Goal: Task Accomplishment & Management: Manage account settings

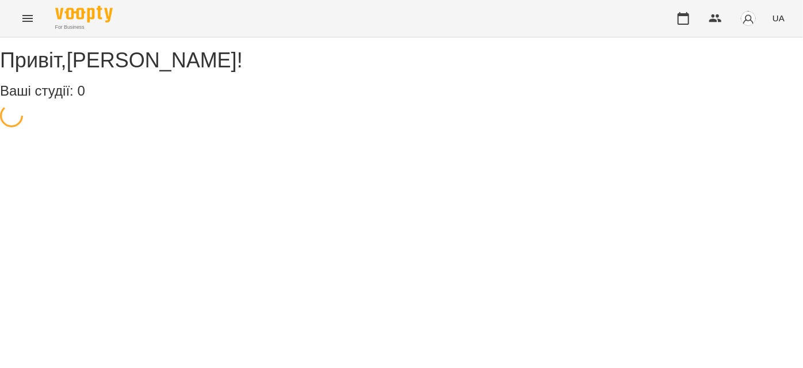
click at [20, 28] on button "Menu" at bounding box center [28, 19] width 28 height 28
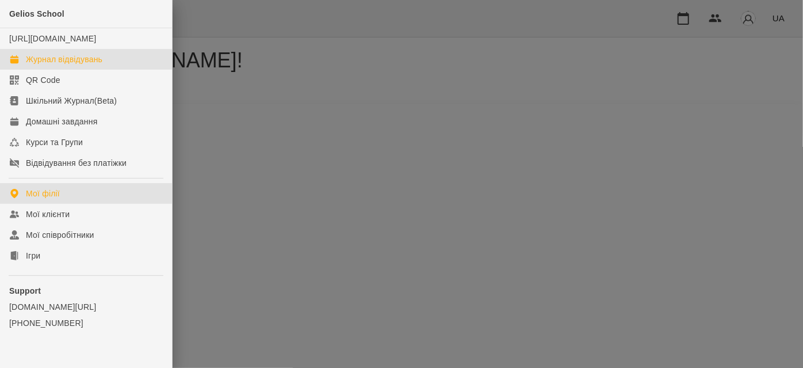
click at [53, 65] on div "Журнал відвідувань" at bounding box center [64, 60] width 77 height 12
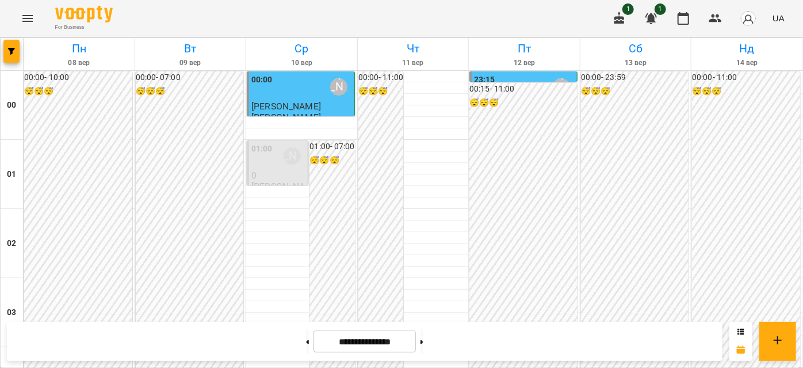
scroll to position [1046, 0]
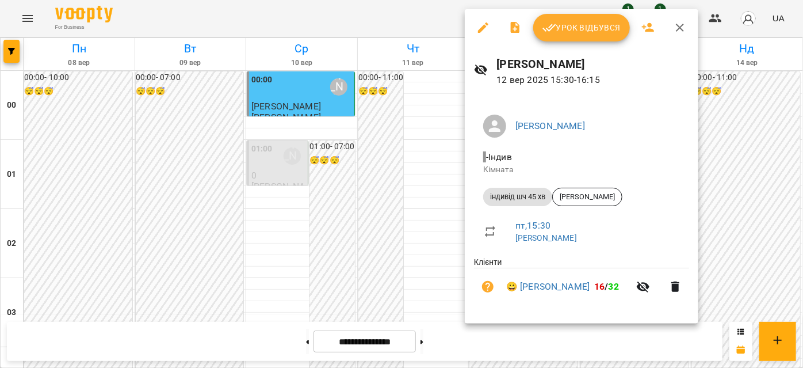
click at [588, 30] on span "Урок відбувся" at bounding box center [582, 28] width 78 height 14
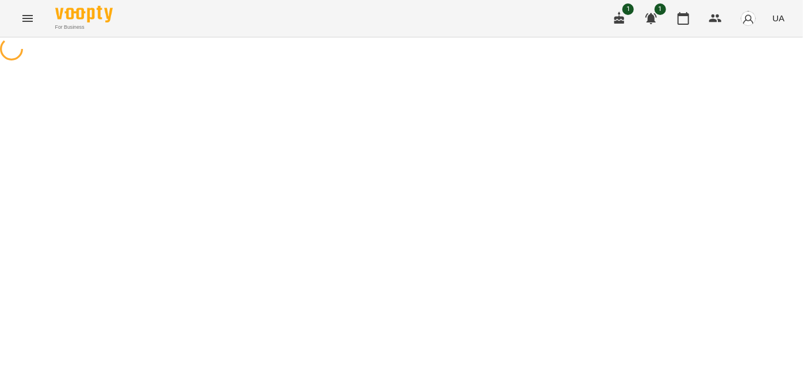
click at [24, 21] on icon "Menu" at bounding box center [27, 18] width 10 height 7
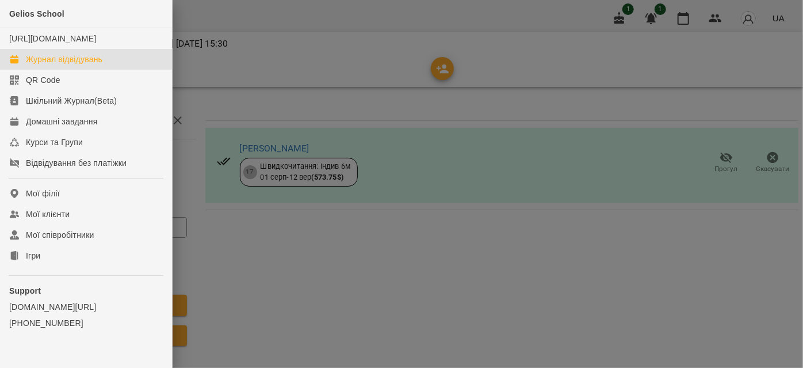
click at [56, 65] on div "Журнал відвідувань" at bounding box center [64, 60] width 77 height 12
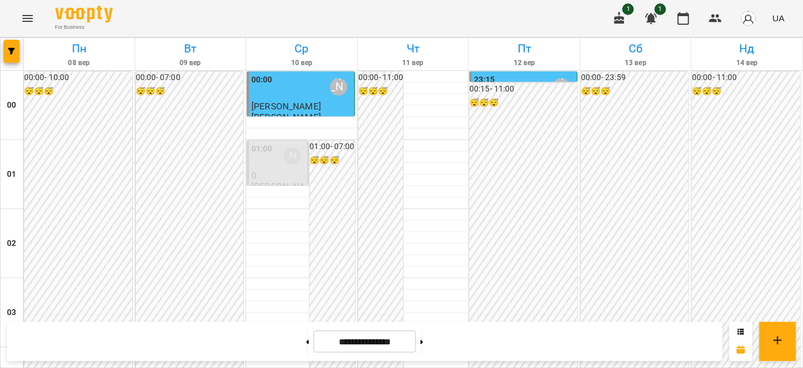
scroll to position [1151, 0]
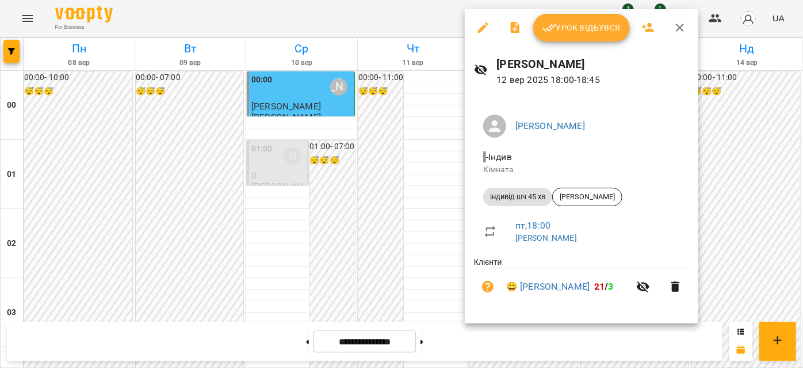
click at [569, 20] on button "Урок відбувся" at bounding box center [581, 28] width 97 height 28
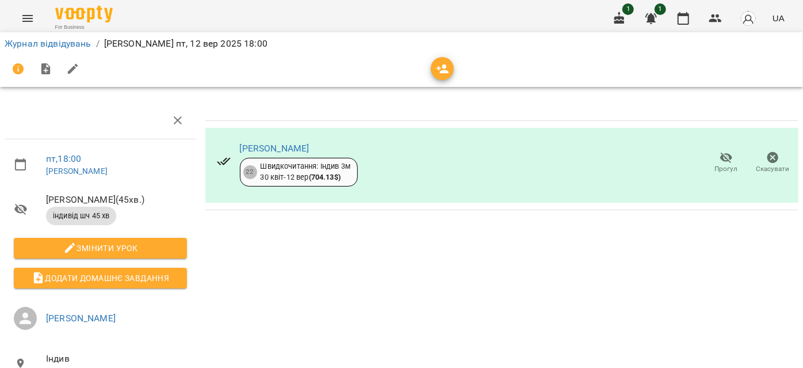
click at [23, 14] on icon "Menu" at bounding box center [28, 19] width 14 height 14
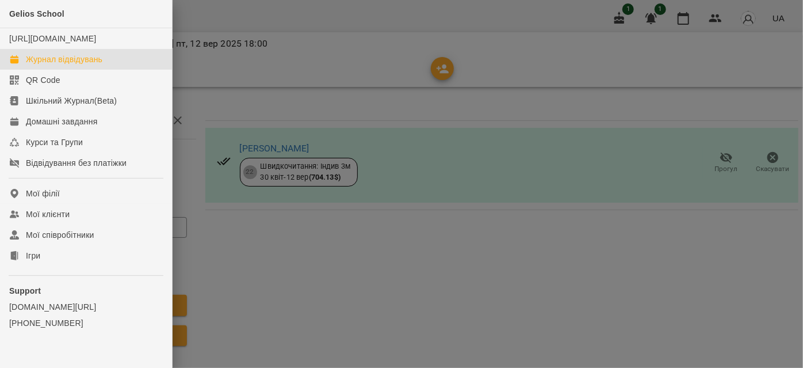
click at [28, 65] on div "Журнал відвідувань" at bounding box center [64, 60] width 77 height 12
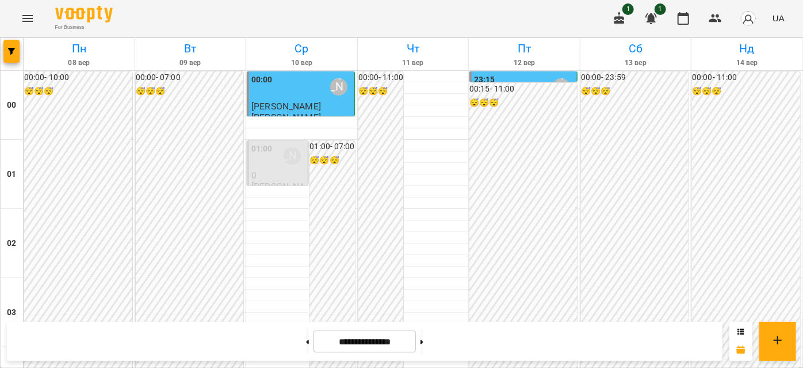
scroll to position [1097, 0]
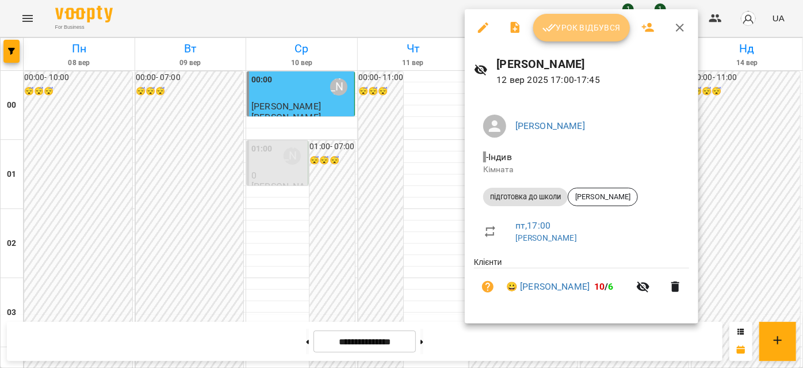
click at [549, 26] on icon "button" at bounding box center [550, 28] width 14 height 14
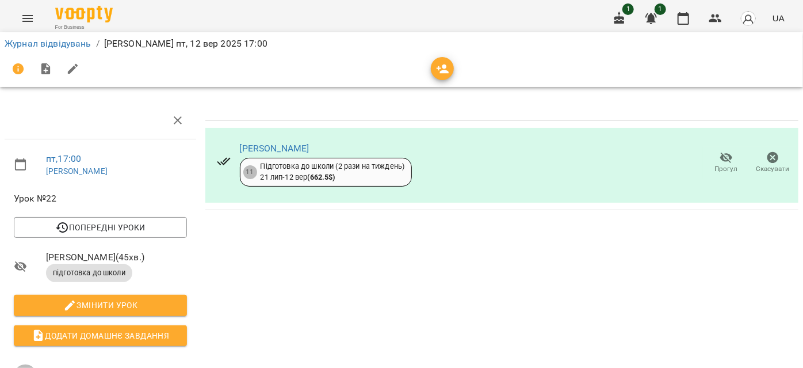
click at [720, 158] on icon "button" at bounding box center [726, 157] width 13 height 11
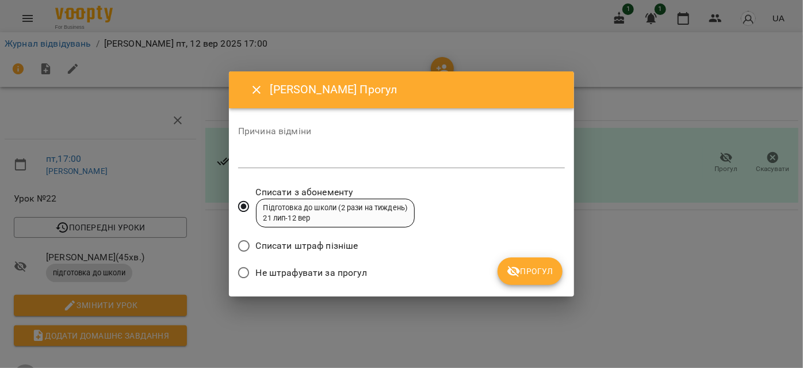
click at [533, 276] on span "Прогул" at bounding box center [530, 271] width 47 height 14
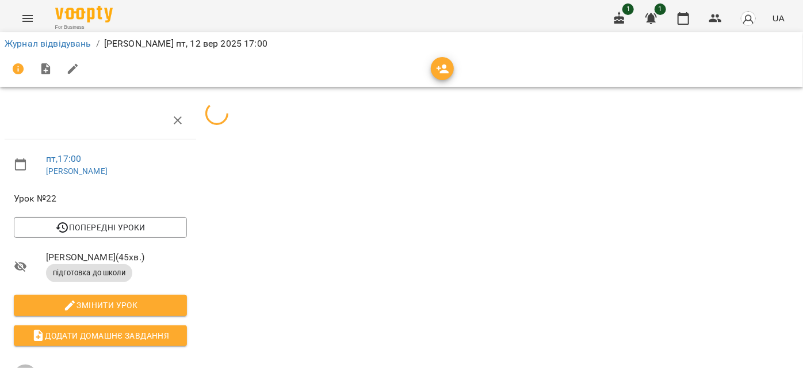
click at [27, 22] on icon "Menu" at bounding box center [28, 19] width 14 height 14
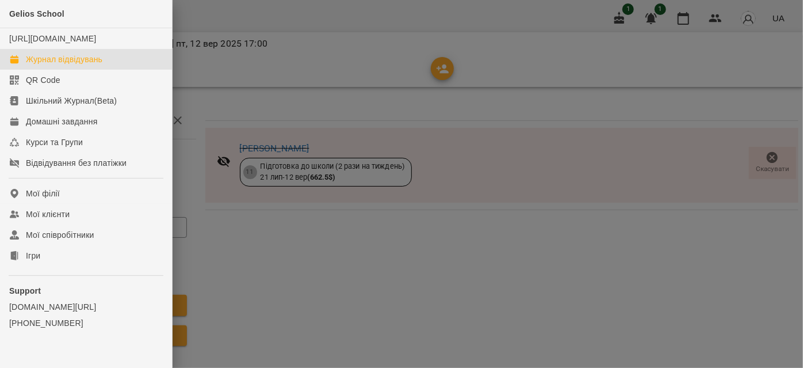
click at [52, 65] on div "Журнал відвідувань" at bounding box center [64, 60] width 77 height 12
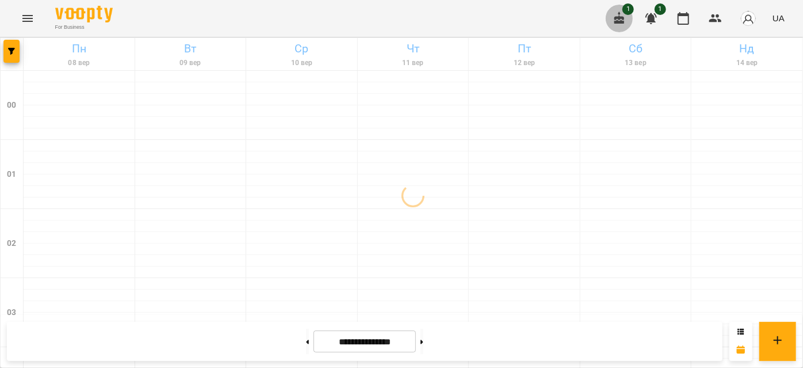
click at [616, 16] on icon "button" at bounding box center [620, 19] width 14 height 14
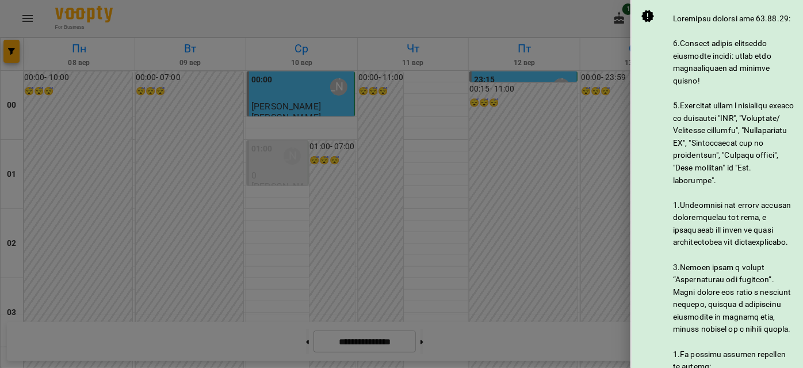
click at [526, 28] on div at bounding box center [401, 184] width 803 height 368
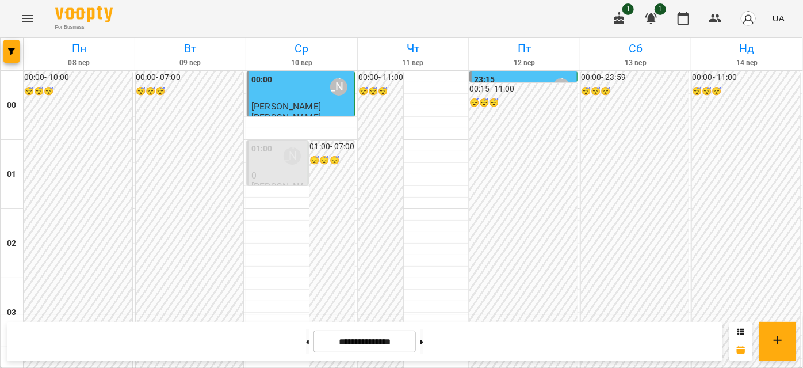
scroll to position [1255, 0]
